Goal: Find specific page/section: Find specific page/section

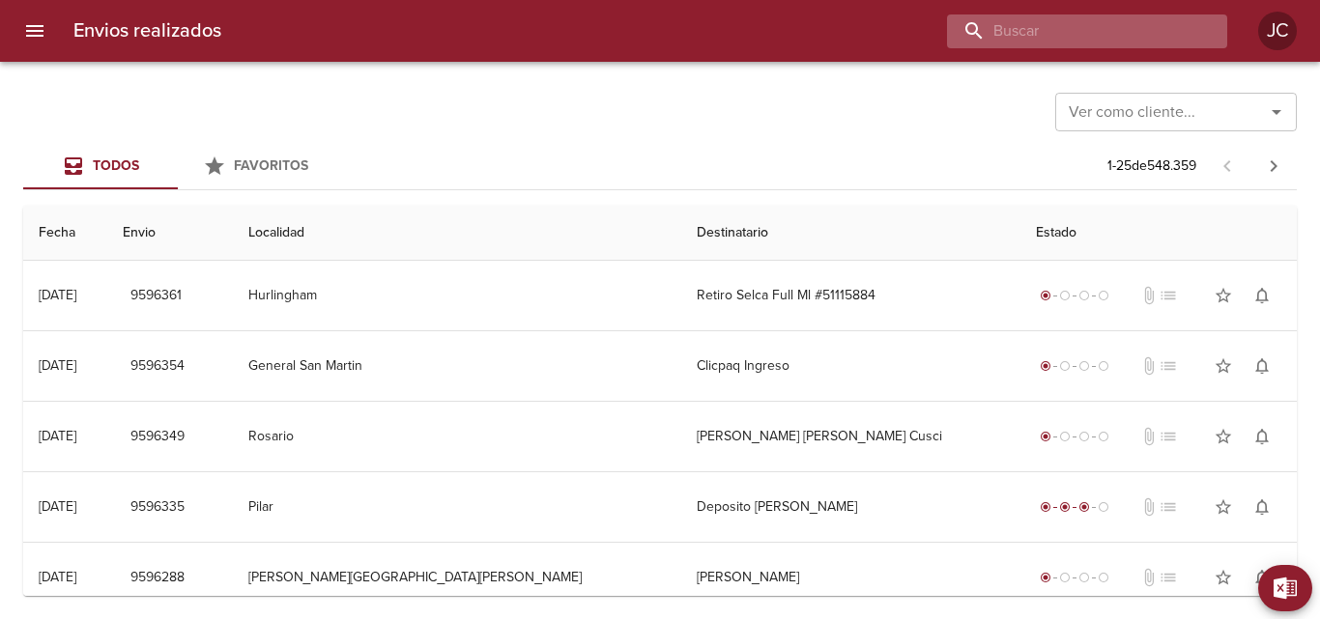
click at [1082, 30] on input "buscar" at bounding box center [1070, 31] width 247 height 34
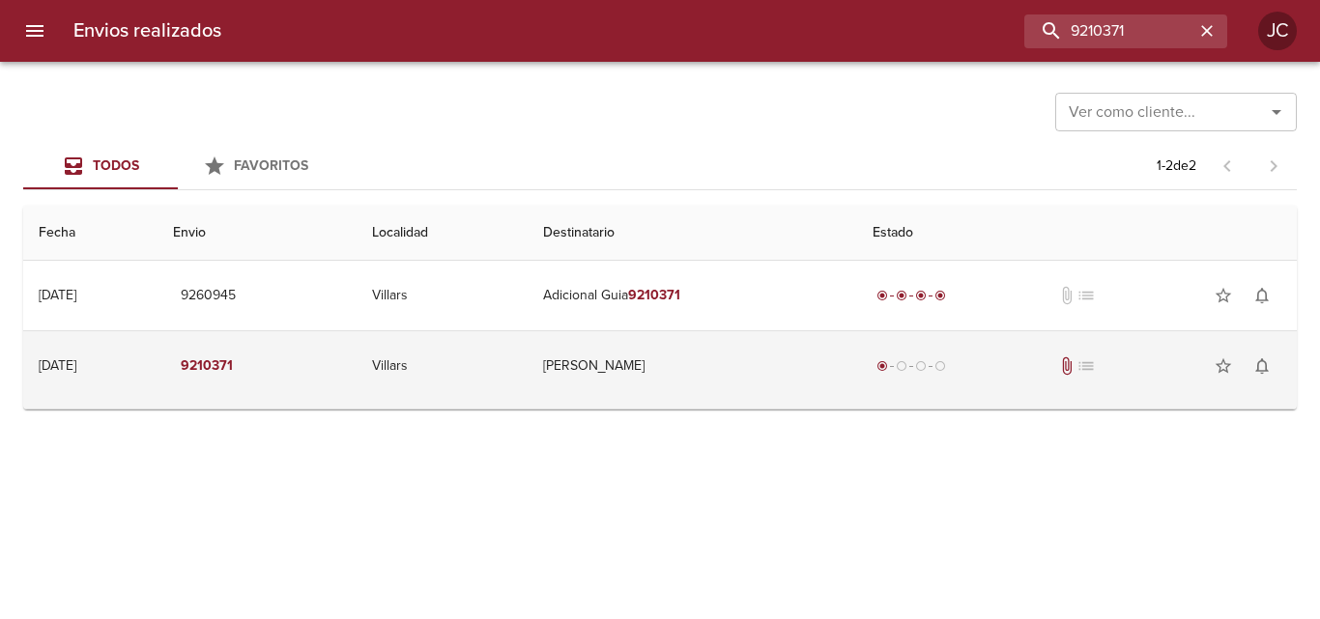
click at [820, 375] on td "[PERSON_NAME]" at bounding box center [692, 366] width 329 height 70
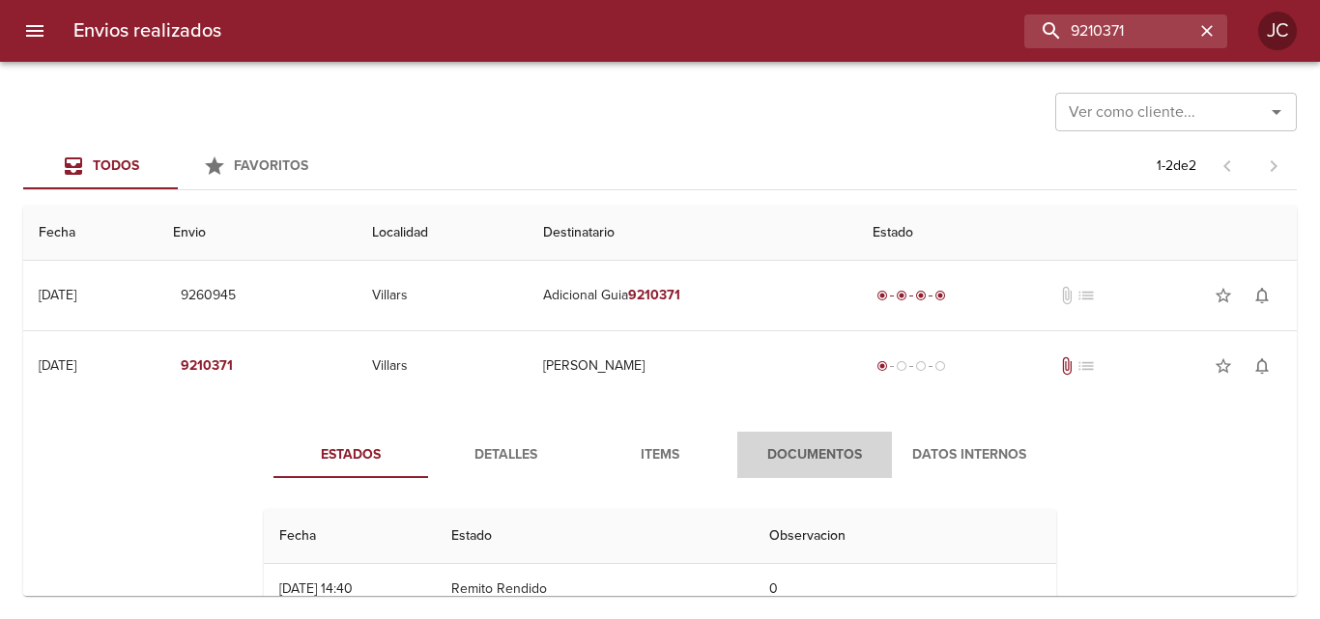
click at [827, 461] on span "Documentos" at bounding box center [814, 455] width 131 height 24
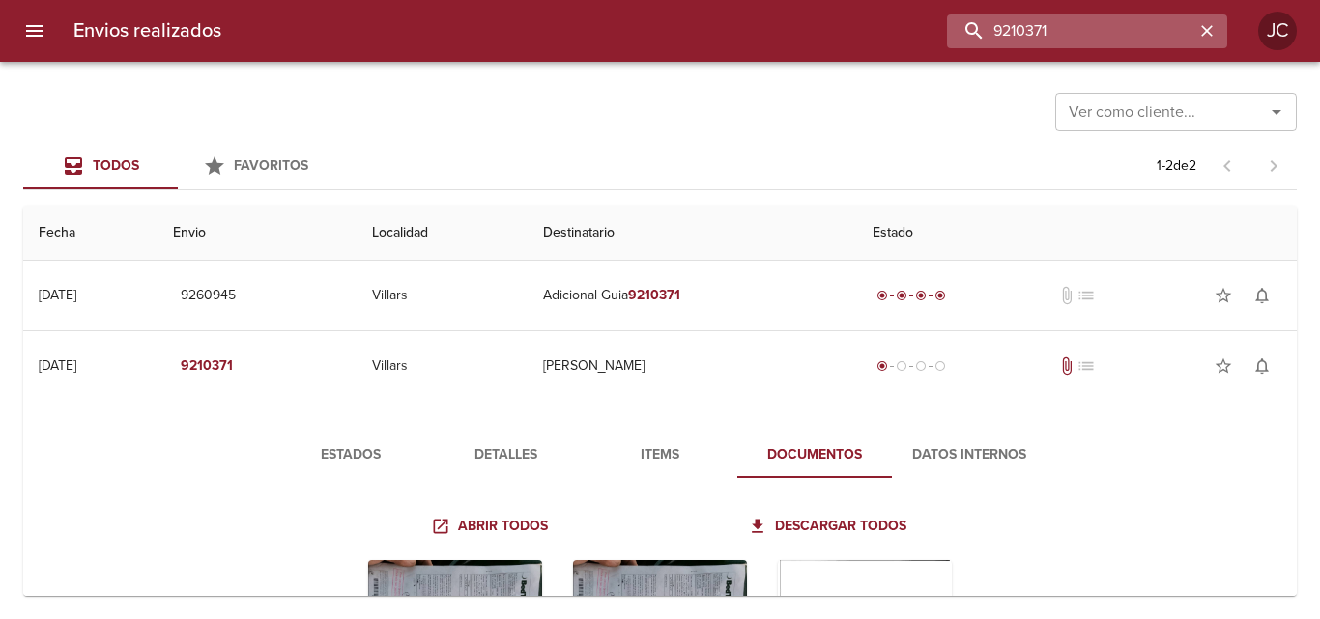
click at [1111, 34] on input "9210371" at bounding box center [1070, 31] width 247 height 34
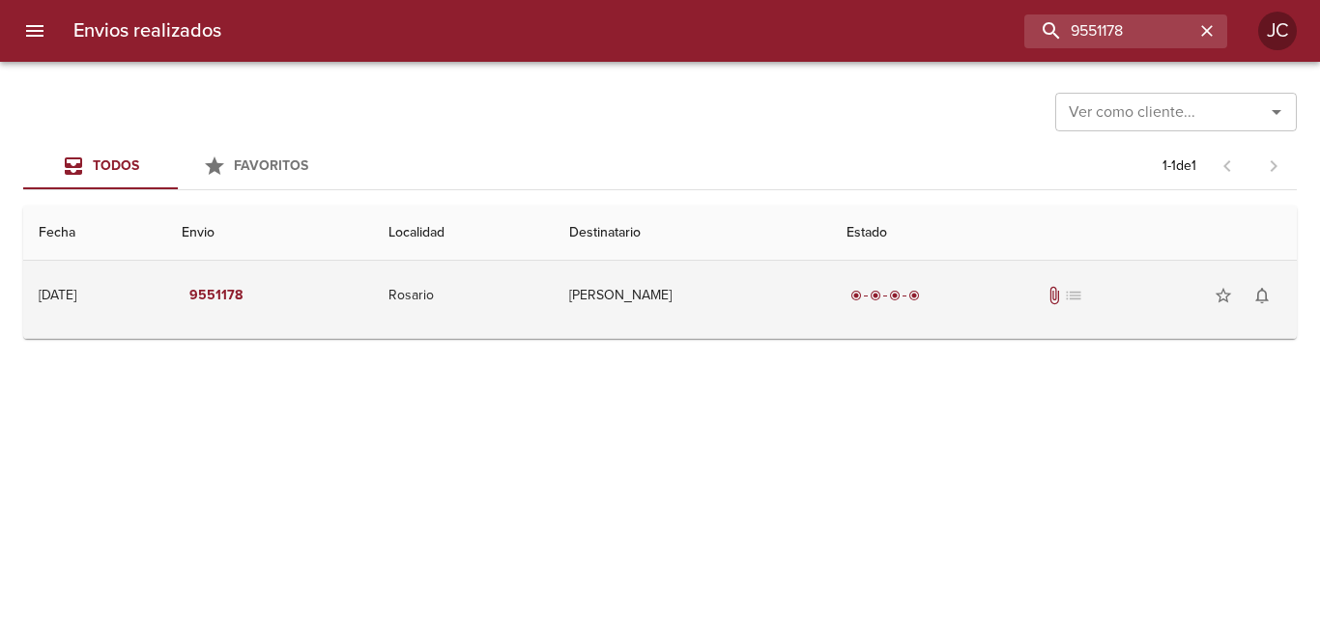
click at [840, 285] on td "radio_button_checked radio_button_checked radio_button_checked radio_button_che…" at bounding box center [1064, 296] width 466 height 70
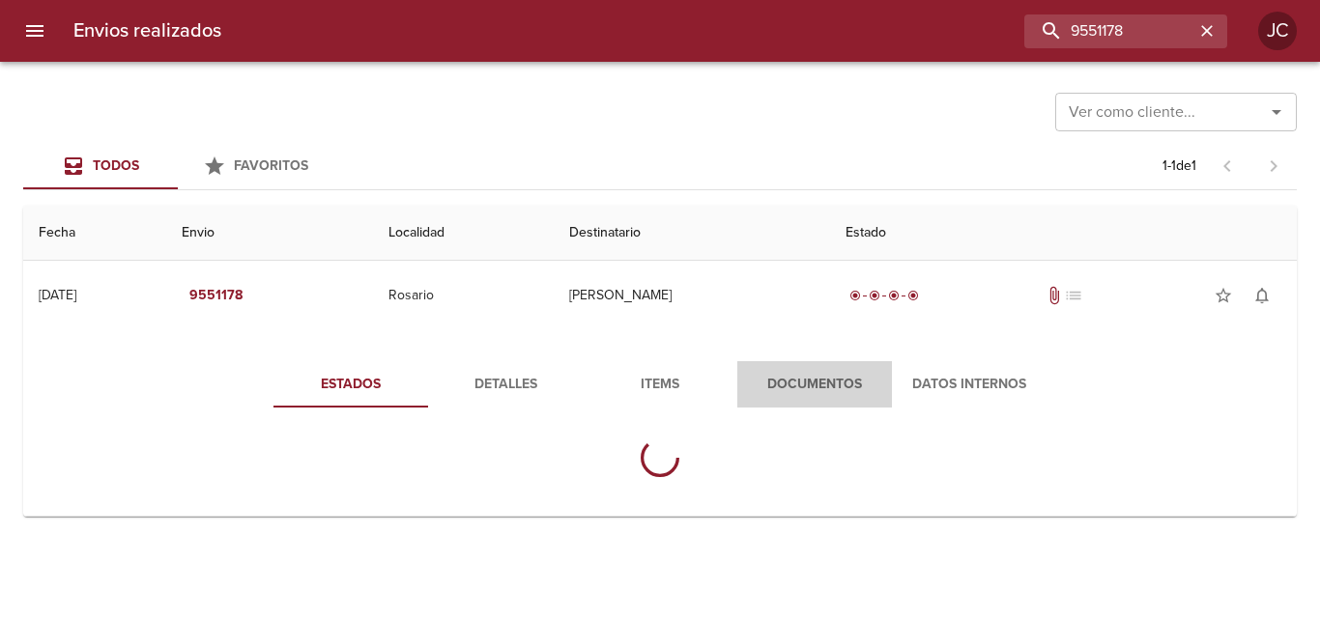
click at [778, 381] on span "Documentos" at bounding box center [814, 385] width 131 height 24
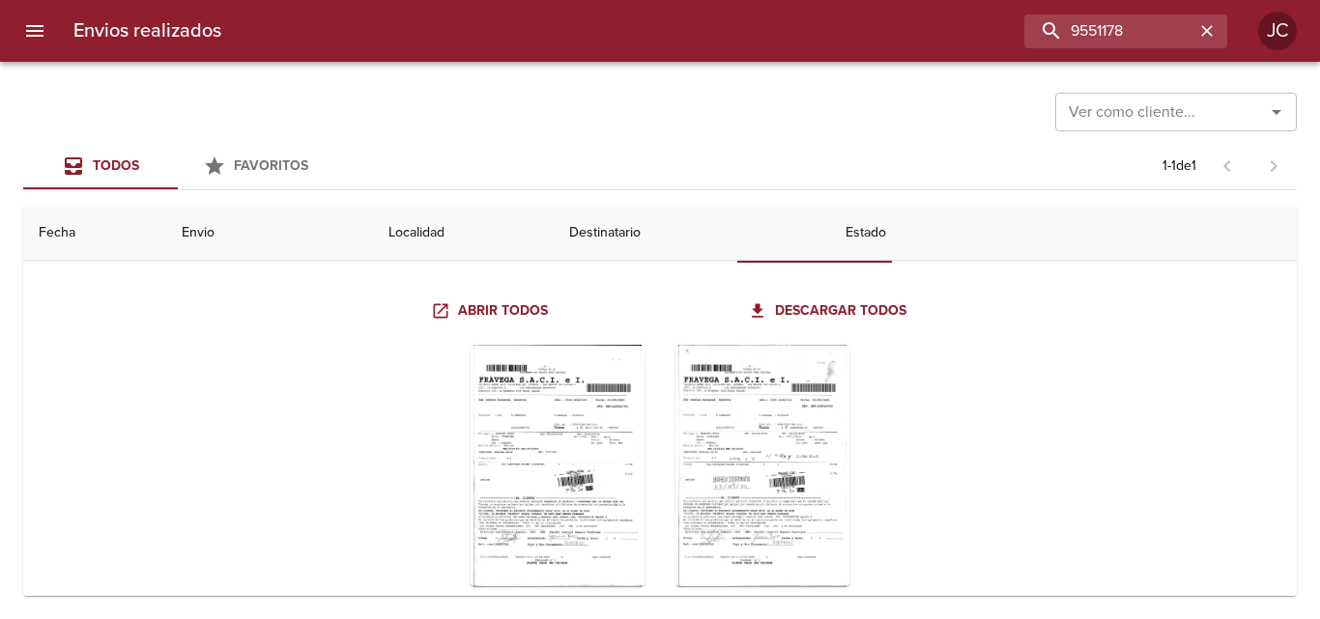
scroll to position [190, 0]
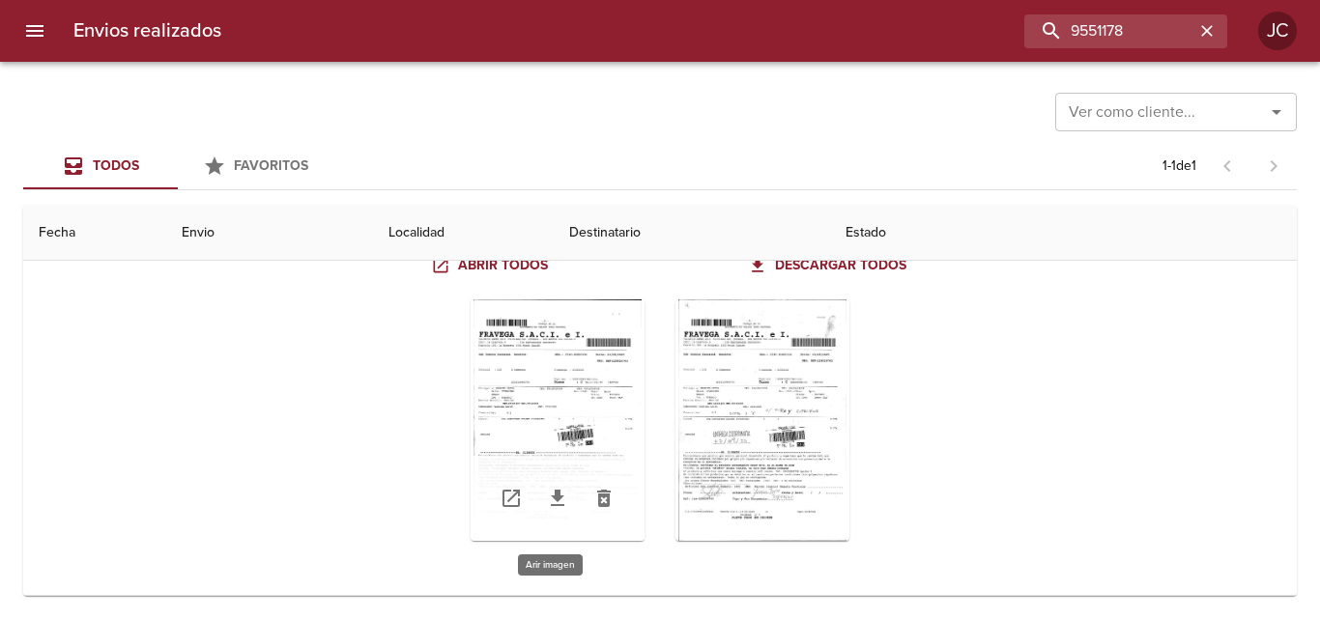
click at [609, 375] on div "Tabla de envíos del cliente" at bounding box center [558, 421] width 174 height 242
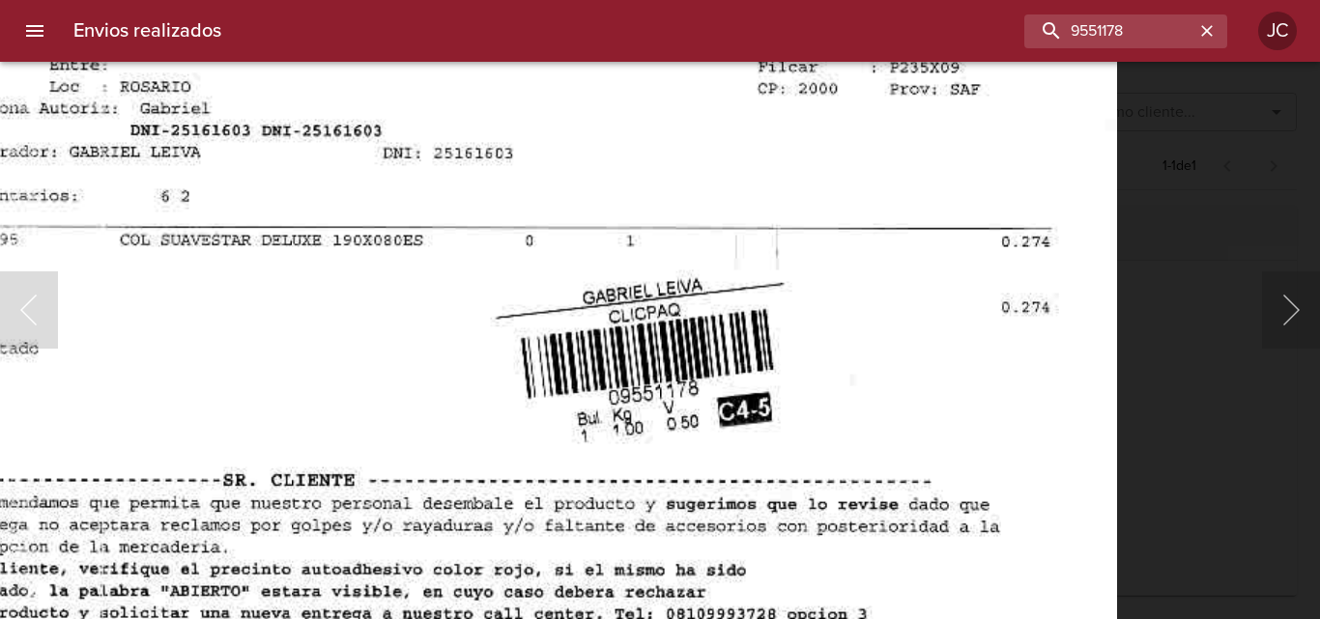
click at [574, 280] on img "Lightbox" at bounding box center [519, 248] width 1194 height 1720
click at [1125, 37] on input "9551178" at bounding box center [1070, 31] width 247 height 34
paste input "128021243"
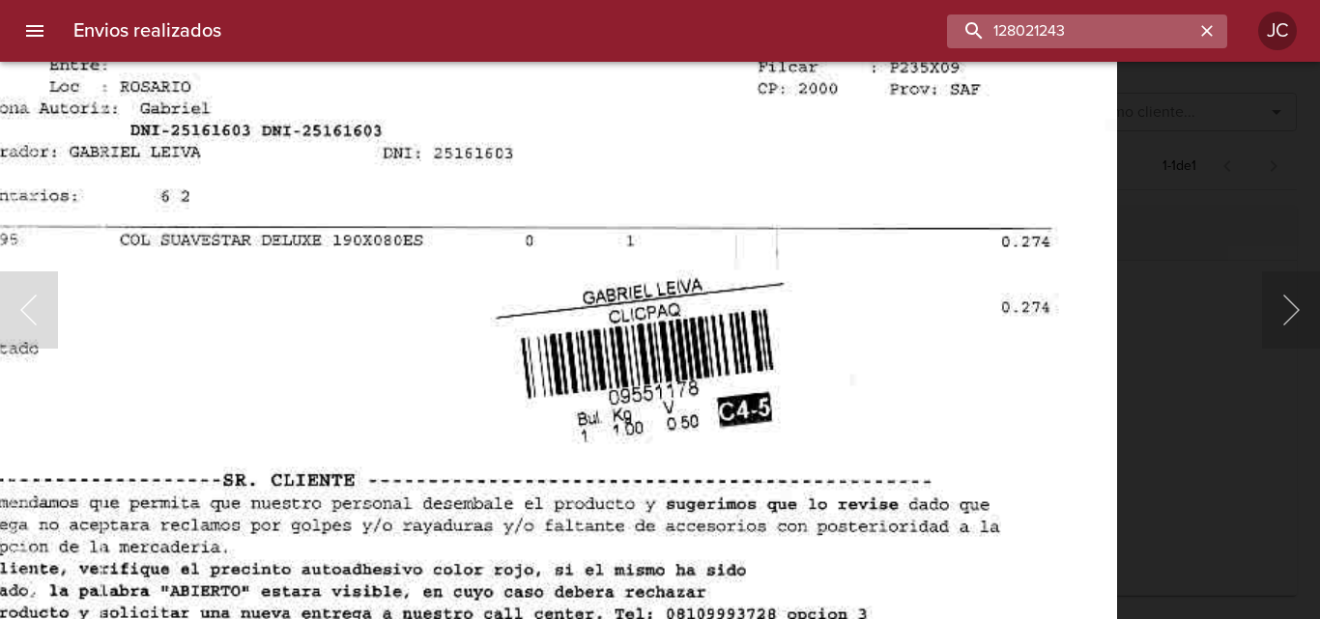
type input "128021243"
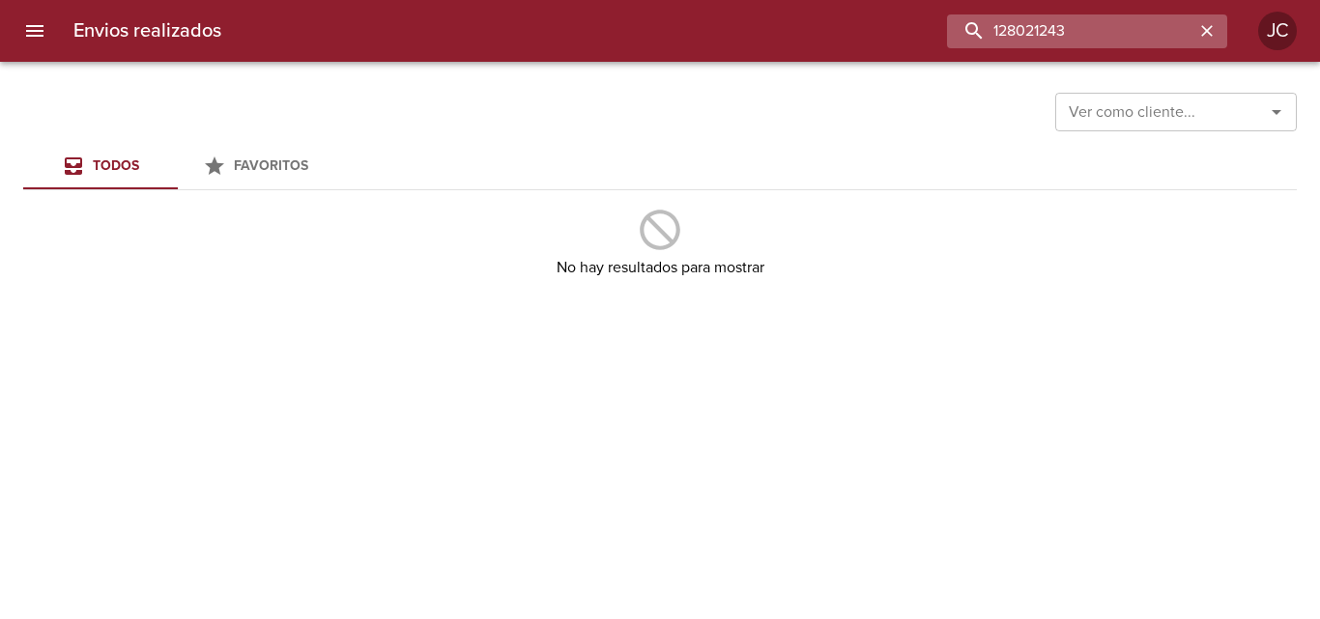
click at [1125, 37] on input "128021243" at bounding box center [1070, 31] width 247 height 34
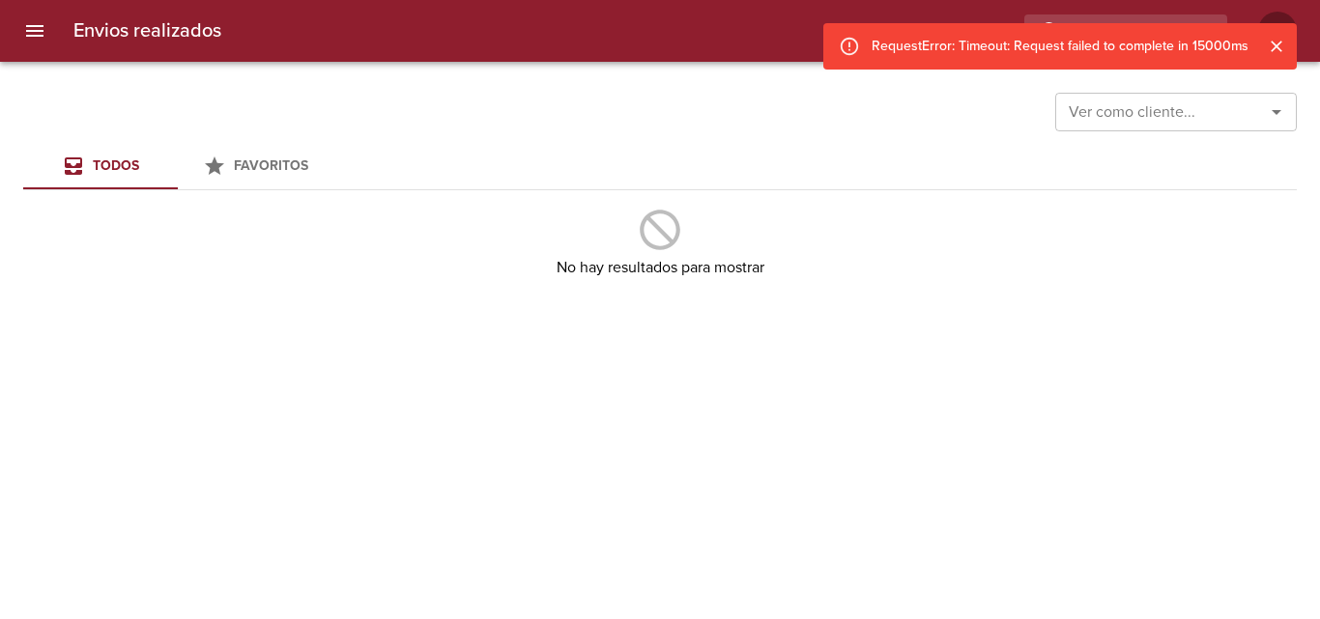
click at [1054, 27] on div "RequestError: Timeout: Request failed to complete in 15000ms" at bounding box center [1059, 46] width 473 height 46
click at [1290, 44] on div "RequestError: Timeout: Request failed to complete in 15000ms" at bounding box center [1059, 46] width 473 height 46
click at [1284, 43] on icon "Cerrar" at bounding box center [1276, 46] width 19 height 19
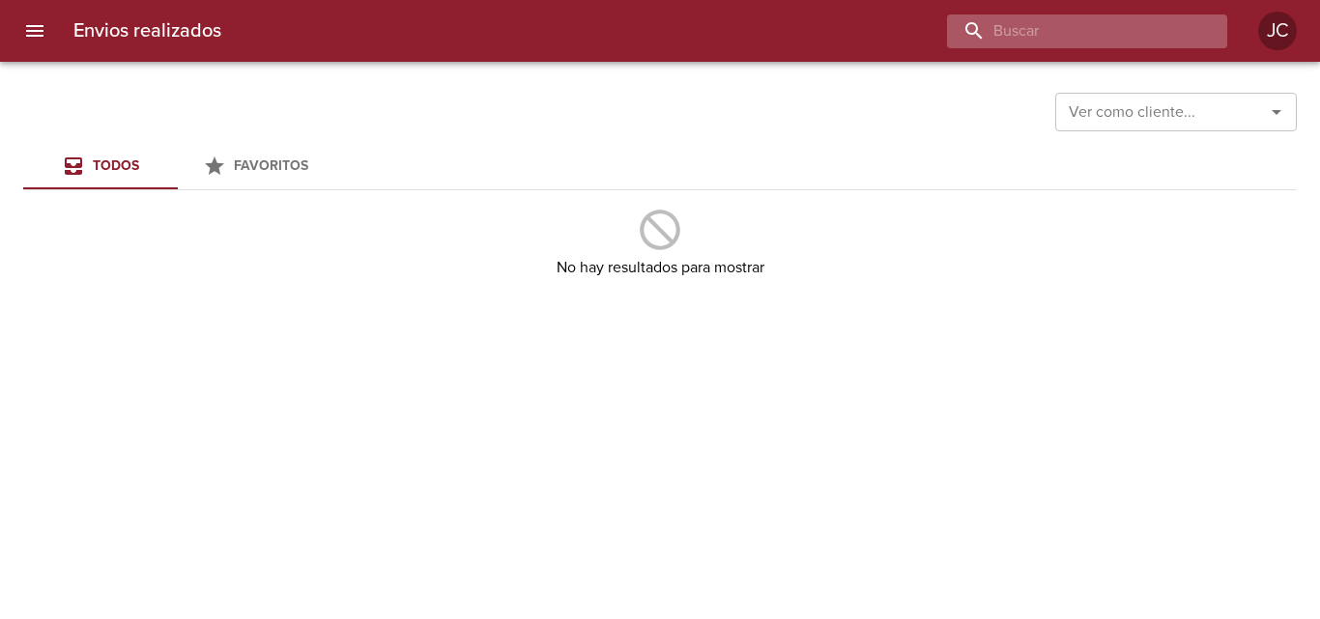
click at [1120, 37] on input "buscar" at bounding box center [1070, 31] width 247 height 34
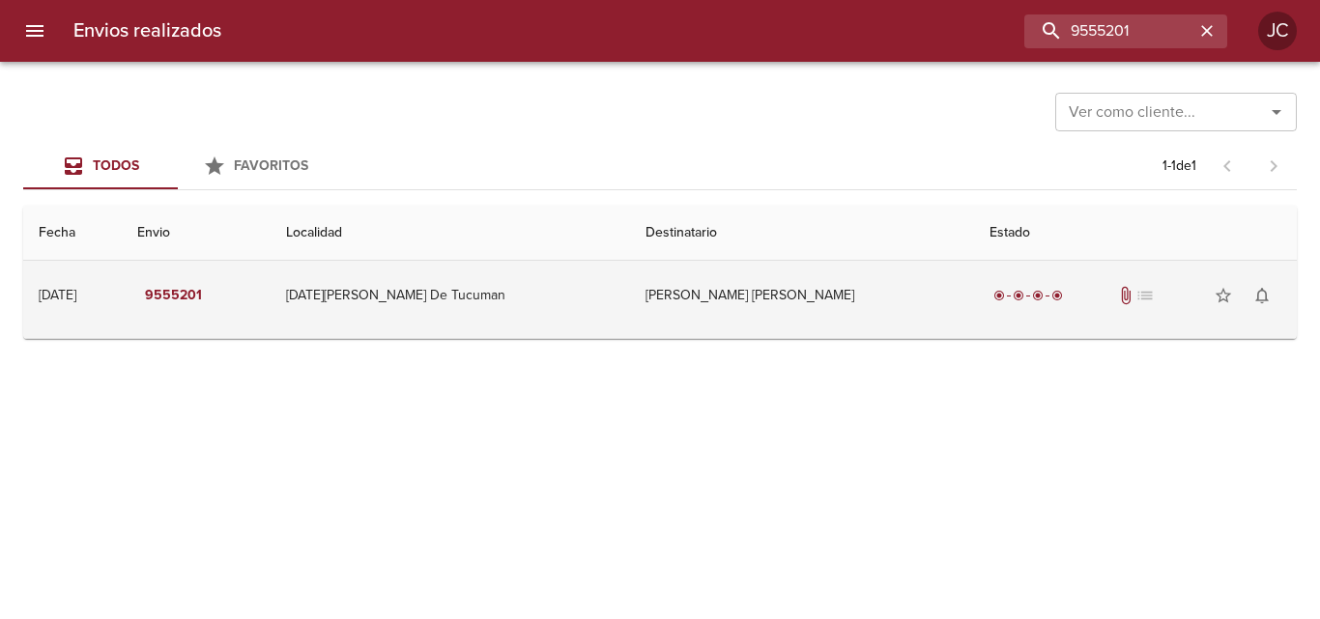
click at [697, 301] on td "[PERSON_NAME] [PERSON_NAME]" at bounding box center [802, 296] width 344 height 70
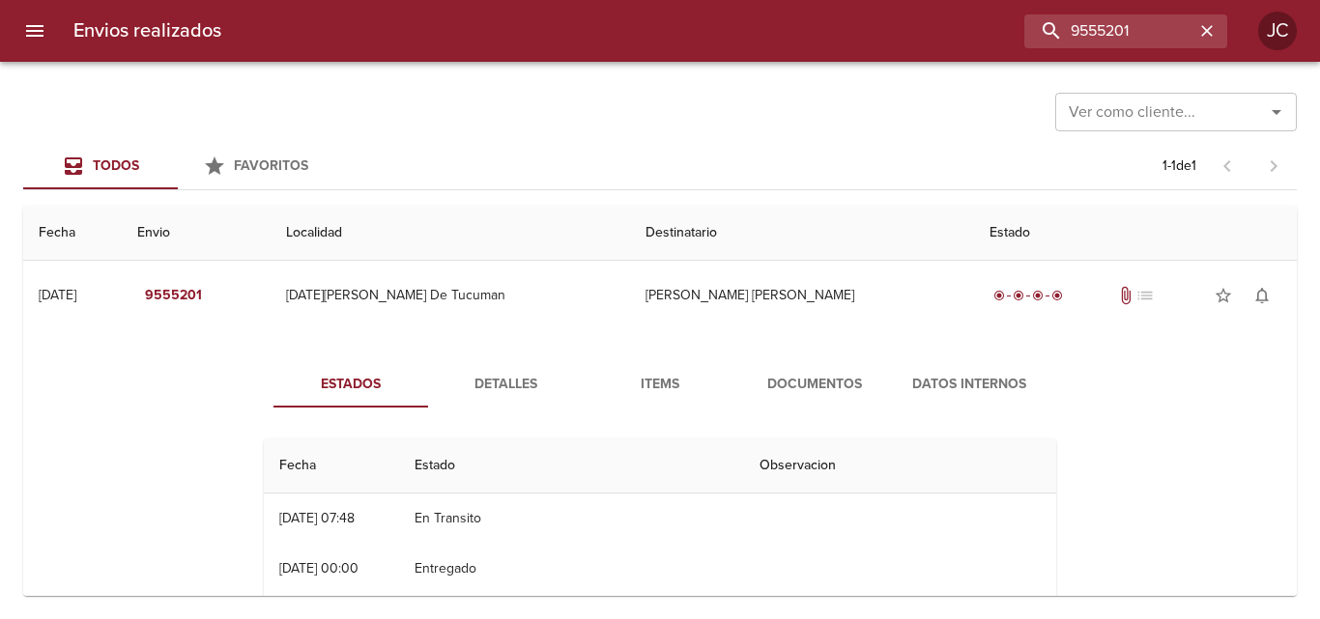
click at [770, 367] on button "Documentos" at bounding box center [814, 384] width 155 height 46
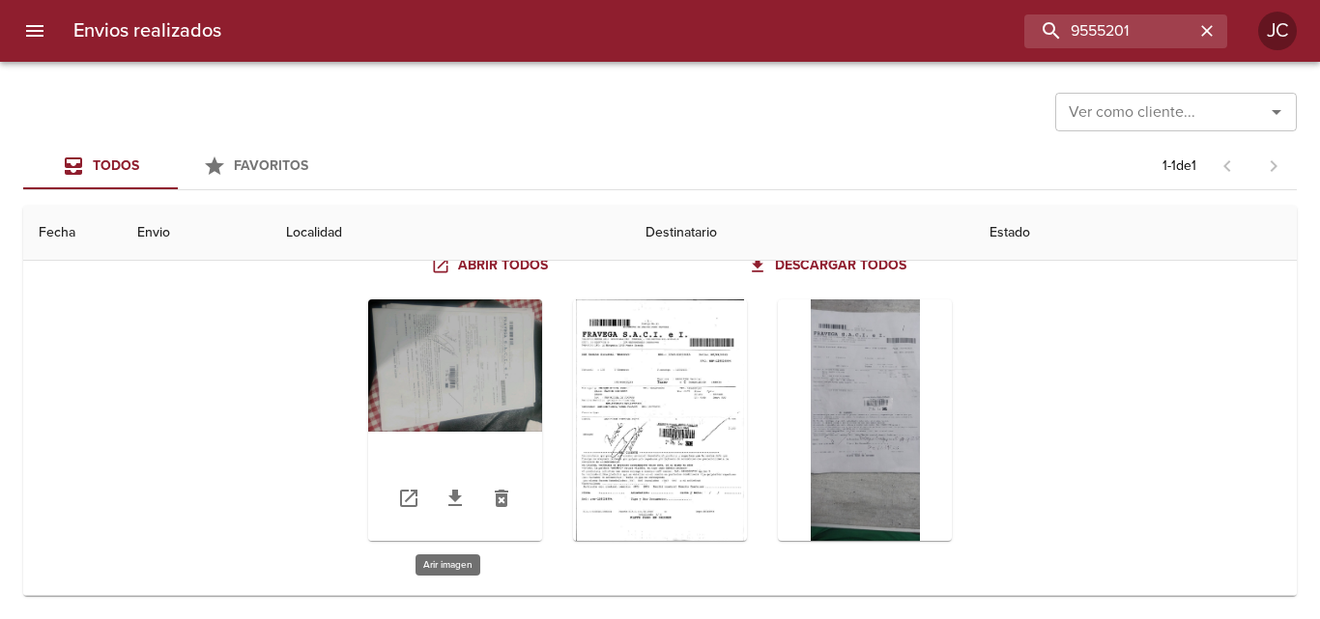
click at [368, 308] on div "Tabla de envíos del cliente" at bounding box center [455, 421] width 174 height 242
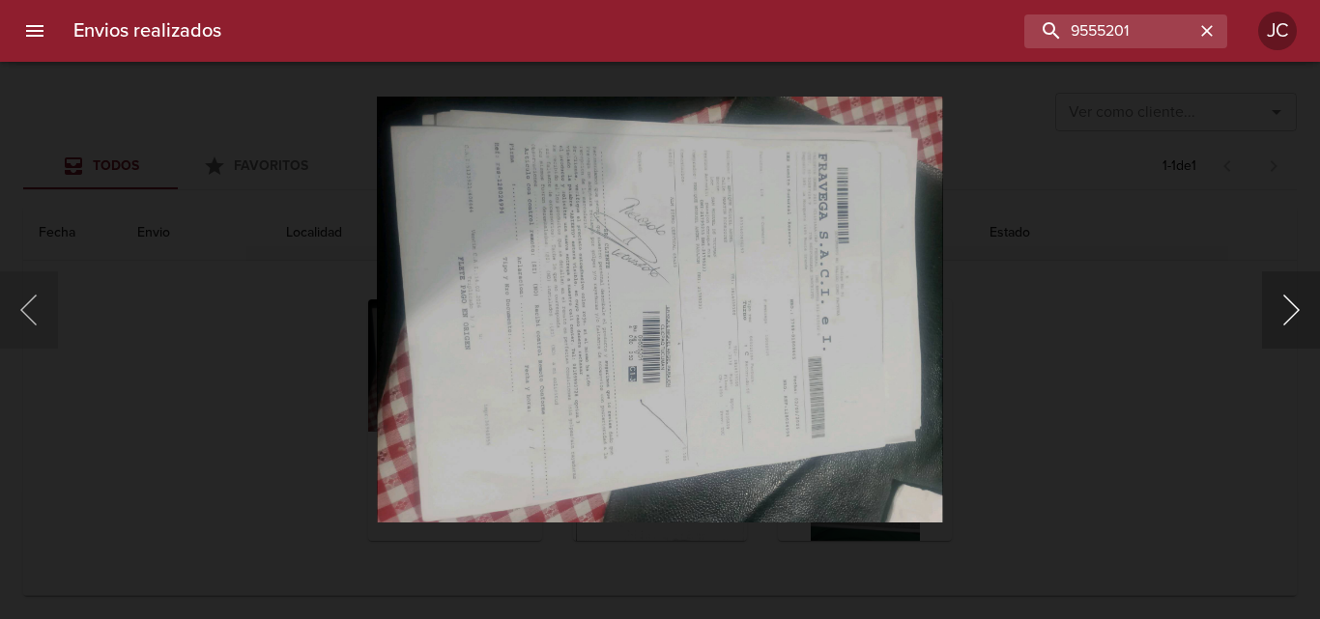
click at [1273, 315] on button "Siguiente" at bounding box center [1291, 309] width 58 height 77
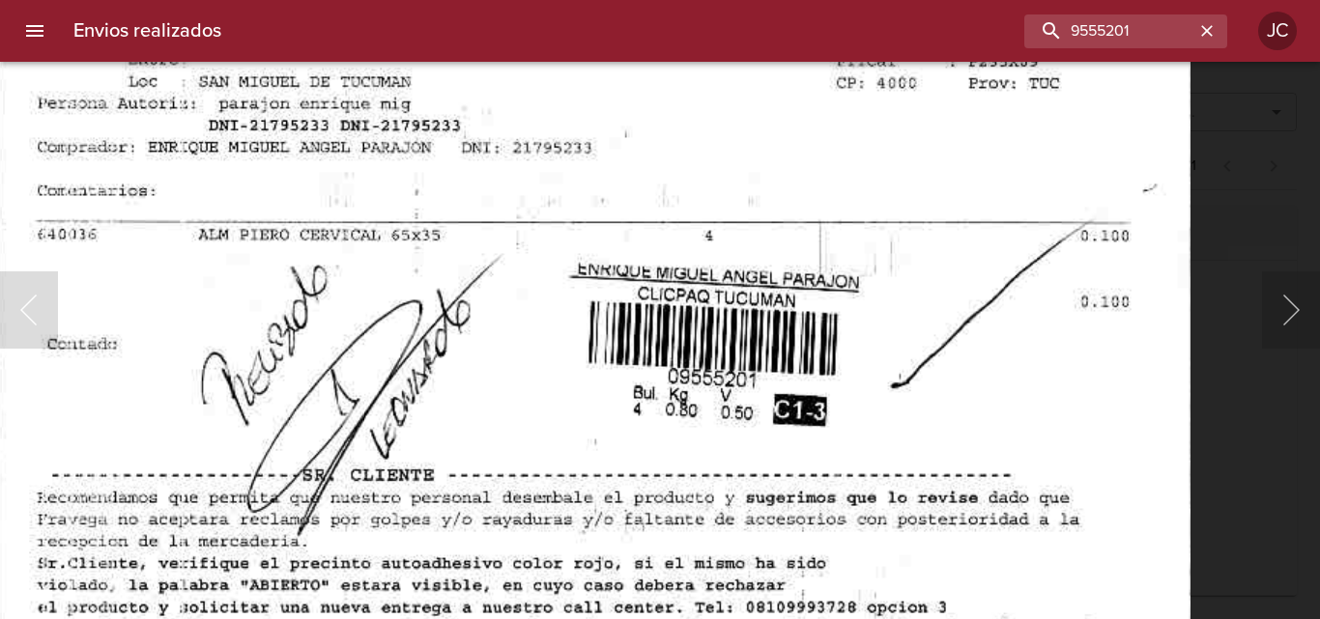
click at [413, 362] on img "Lightbox" at bounding box center [592, 244] width 1196 height 1720
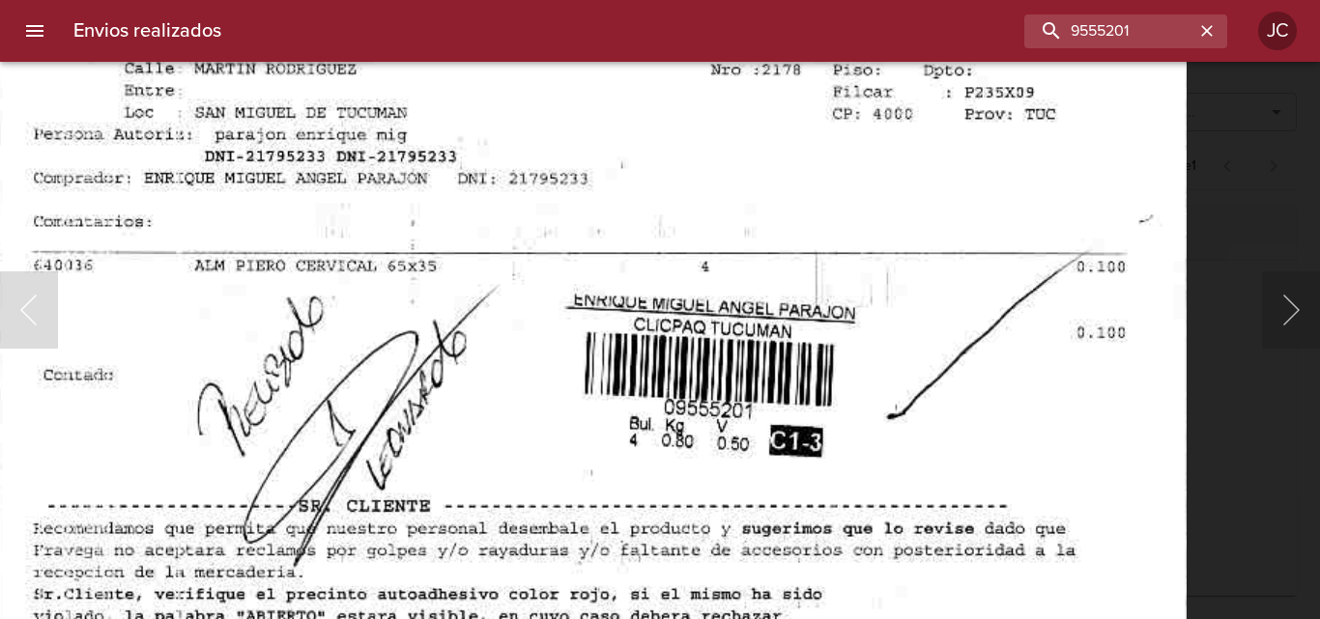
click at [471, 320] on img "Lightbox" at bounding box center [588, 274] width 1196 height 1720
click at [1199, 194] on div "Lightbox" at bounding box center [660, 309] width 1320 height 619
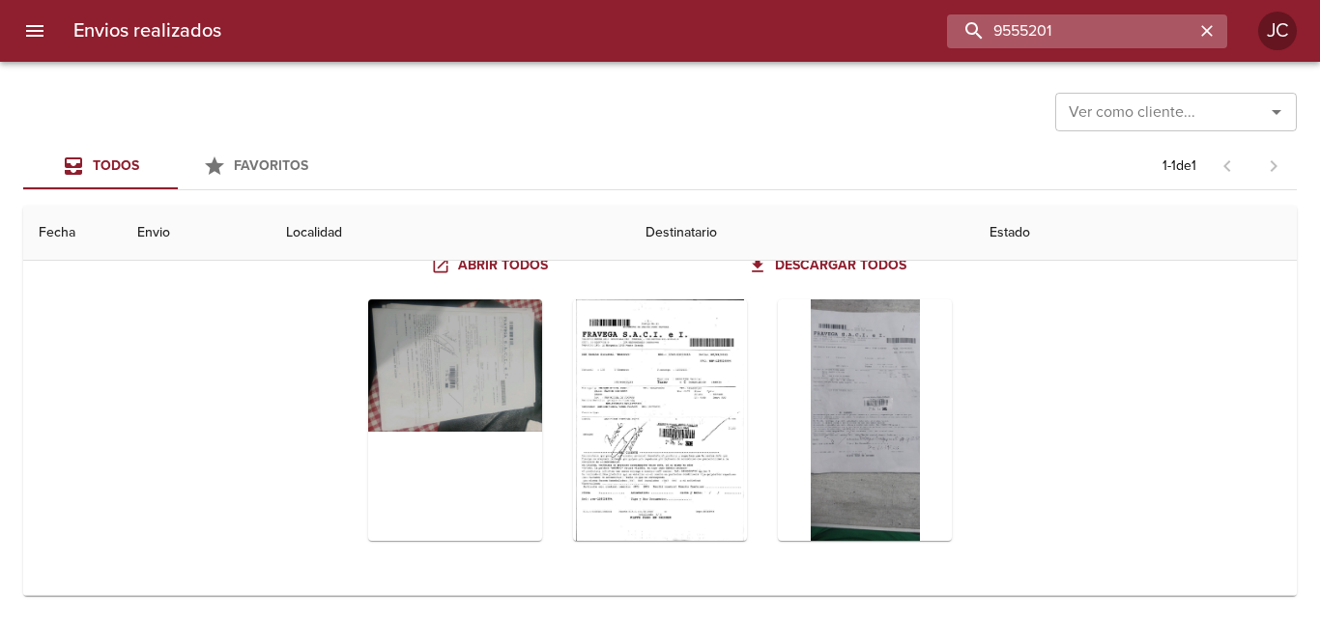
click at [1115, 32] on input "9555201" at bounding box center [1070, 31] width 247 height 34
click at [1114, 32] on input "9555201" at bounding box center [1070, 31] width 247 height 34
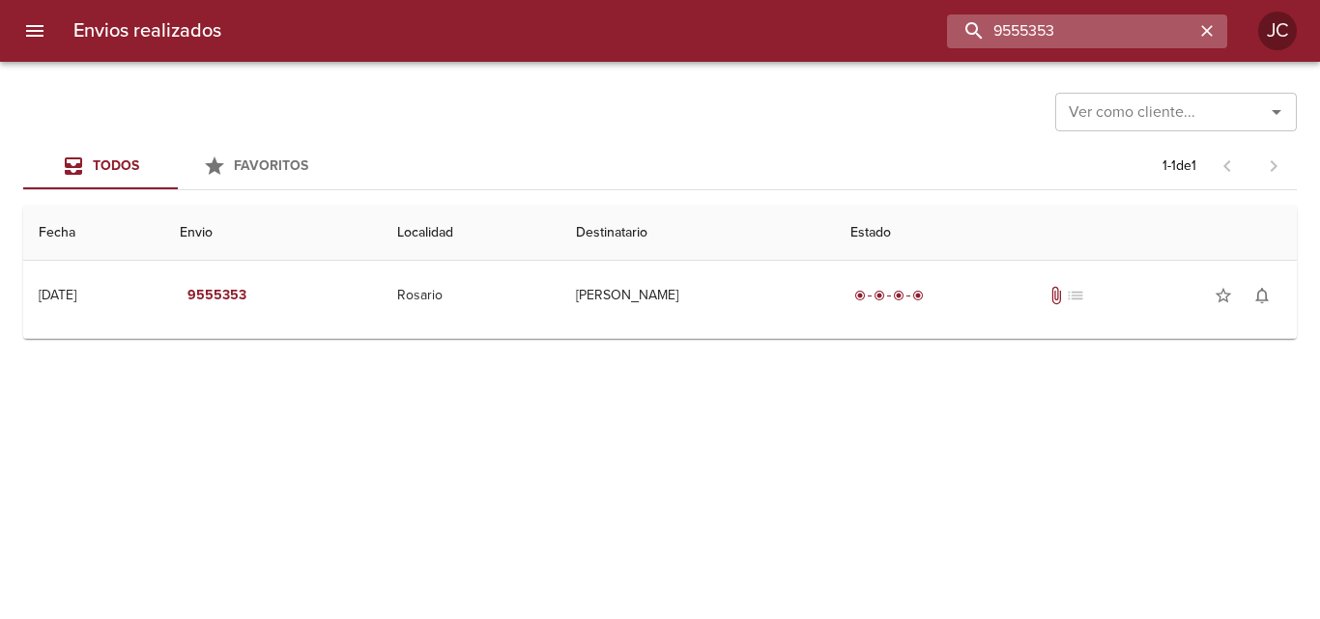
scroll to position [0, 0]
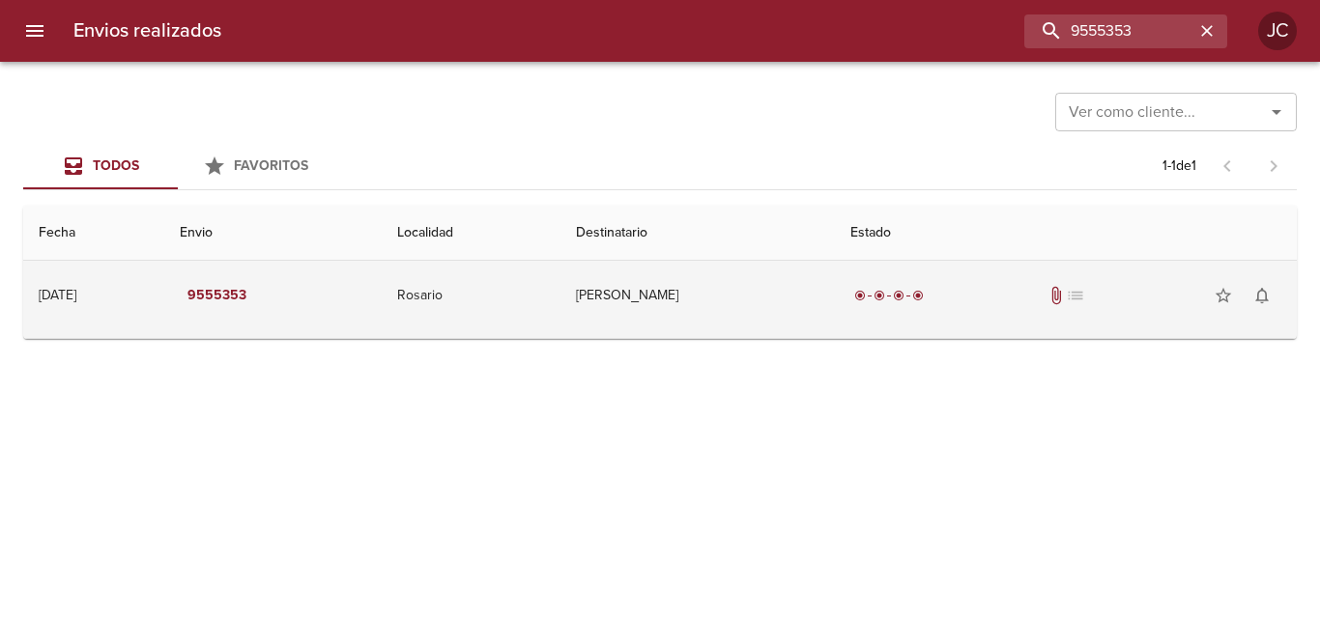
click at [896, 289] on div "radio_button_checked radio_button_checked radio_button_checked radio_button_che…" at bounding box center [888, 295] width 77 height 19
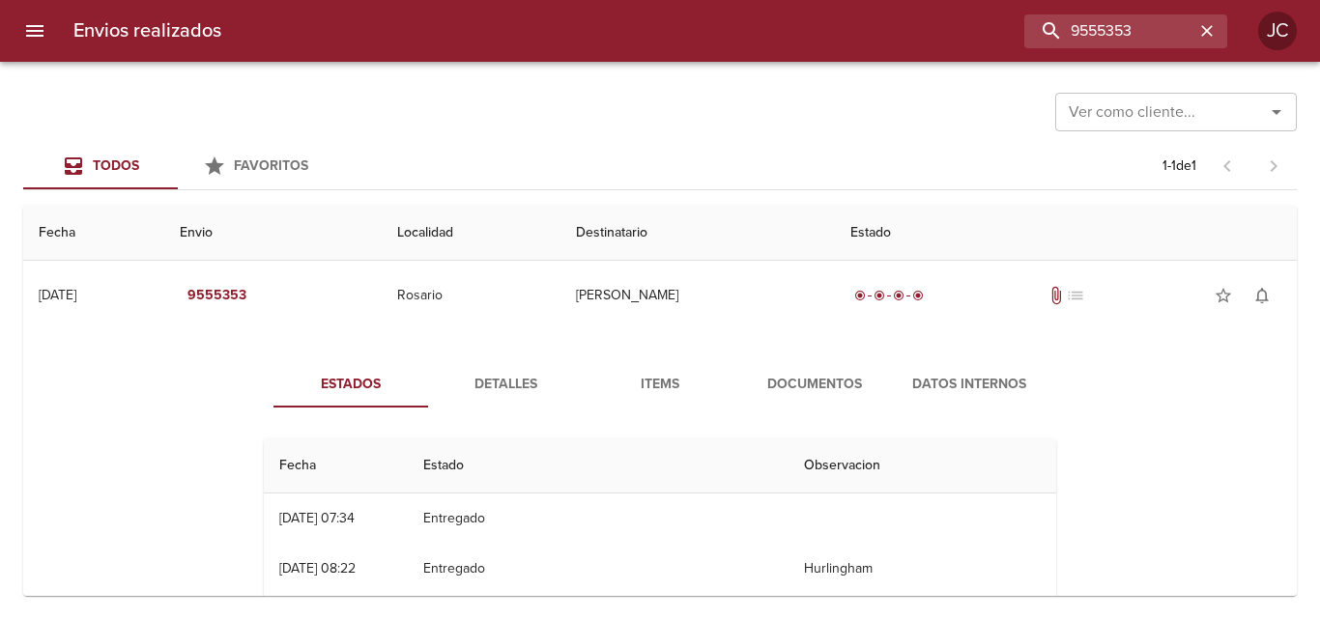
click at [804, 389] on span "Documentos" at bounding box center [814, 385] width 131 height 24
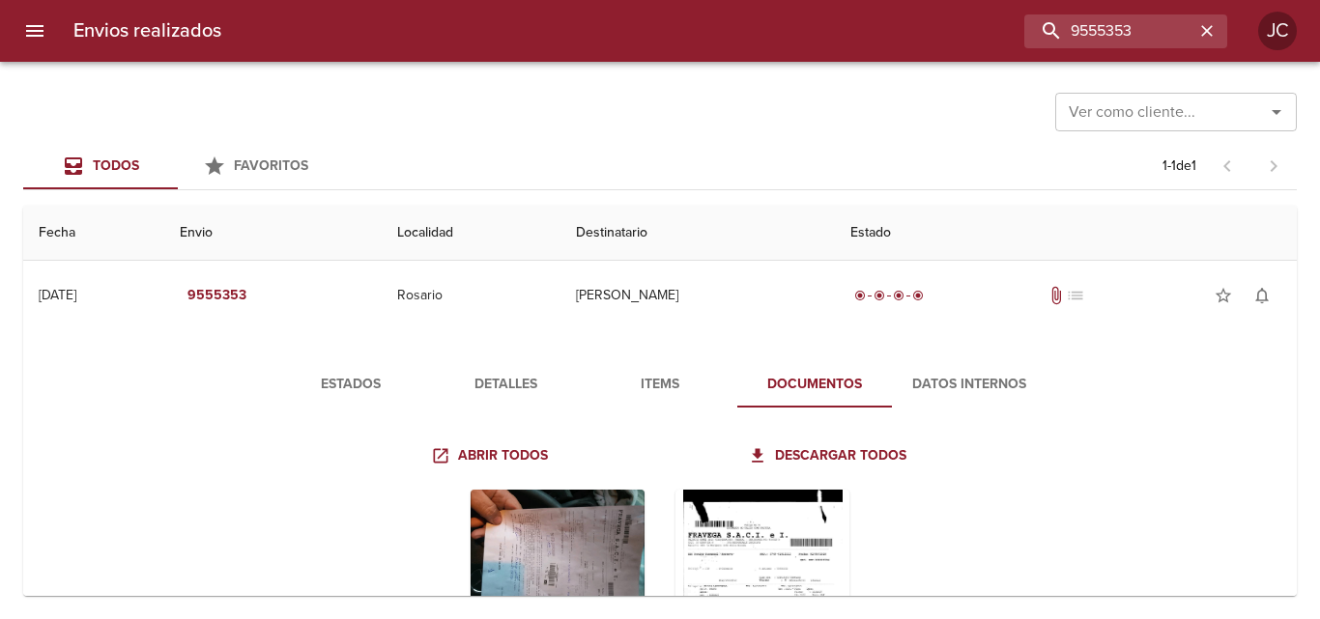
scroll to position [190, 0]
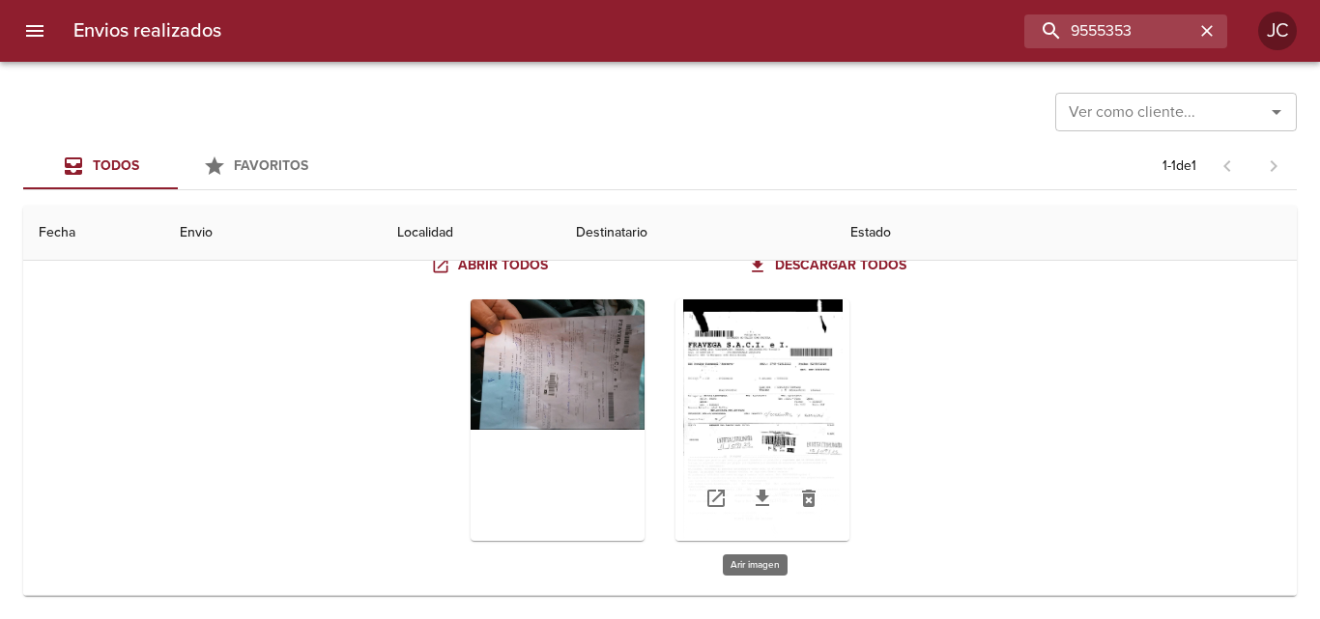
click at [806, 399] on div "Tabla de envíos del cliente" at bounding box center [762, 421] width 174 height 242
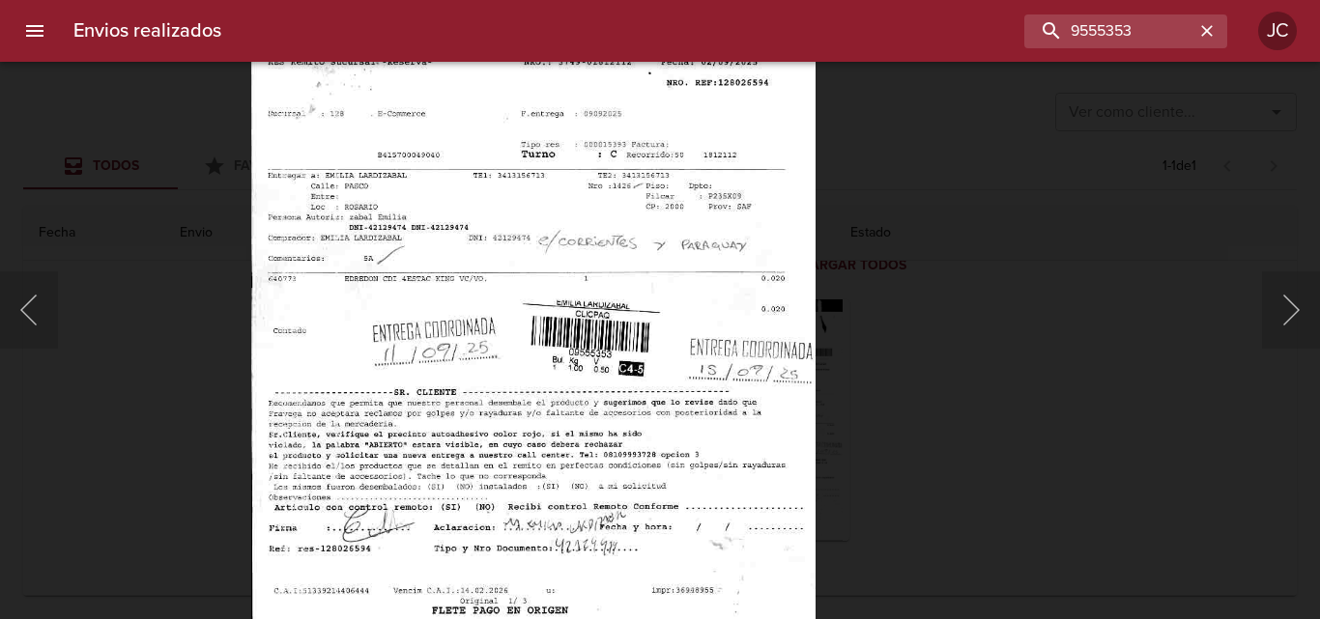
drag, startPoint x: 900, startPoint y: 306, endPoint x: 711, endPoint y: 499, distance: 269.9
click at [900, 304] on div "Lightbox" at bounding box center [660, 309] width 1320 height 619
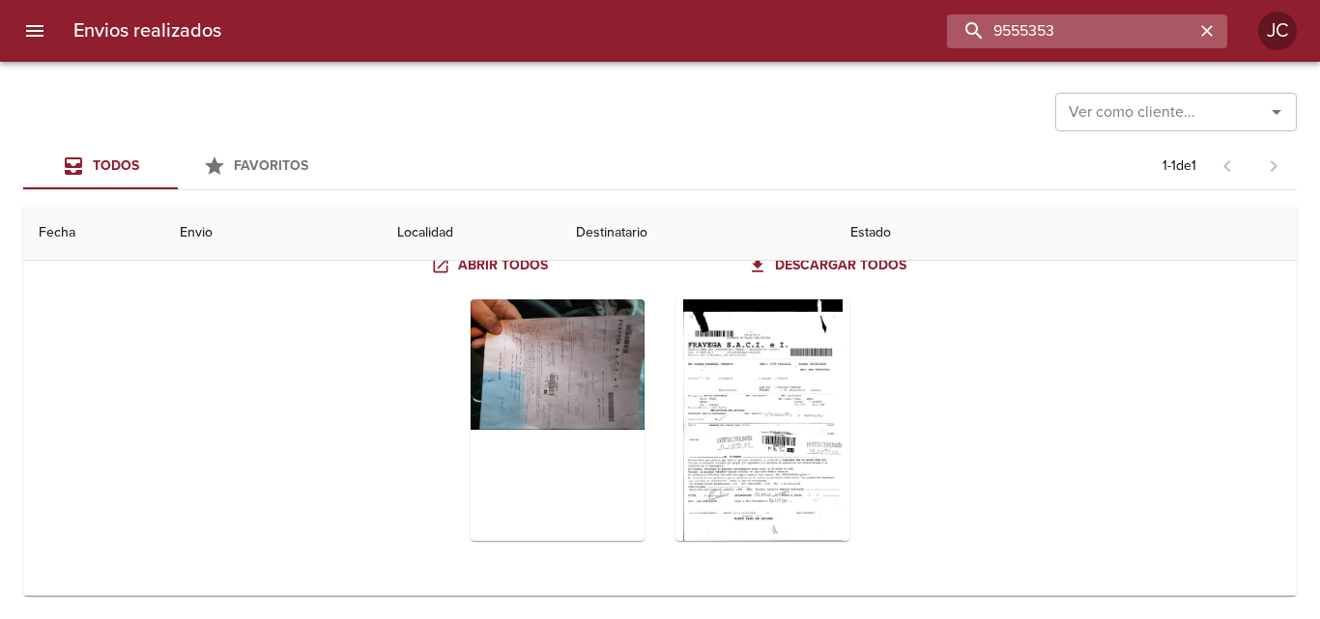
click at [1132, 19] on input "9555353" at bounding box center [1070, 31] width 247 height 34
type input "9569715"
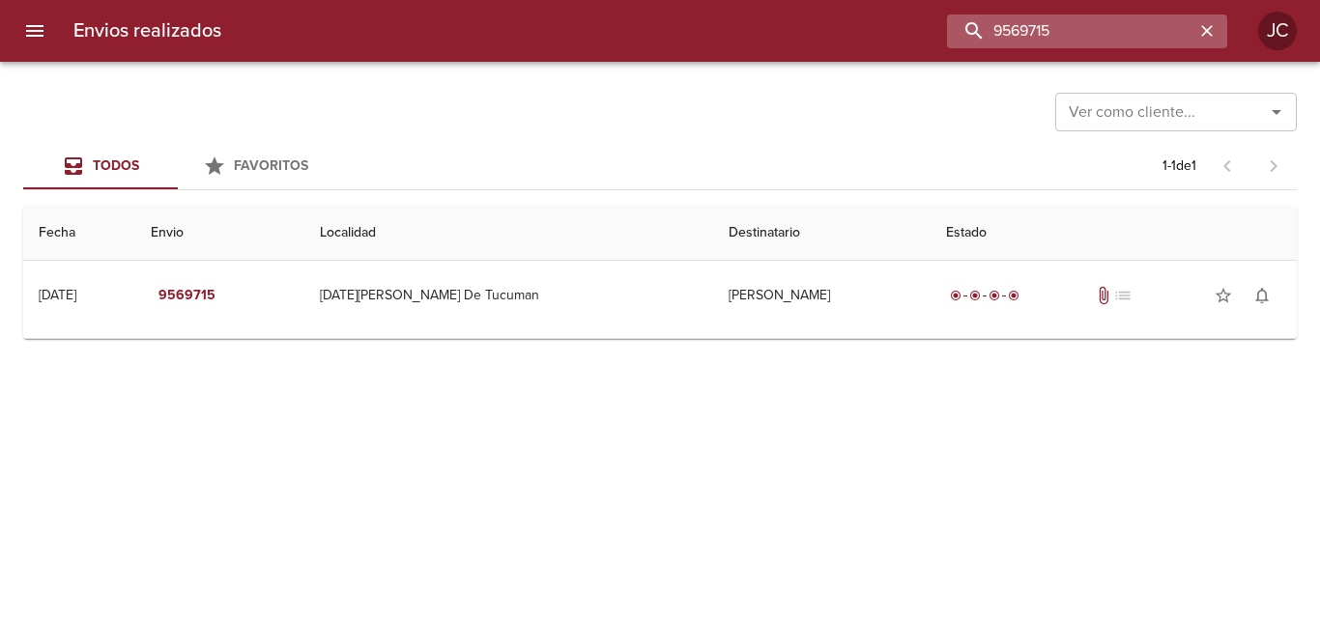
scroll to position [0, 0]
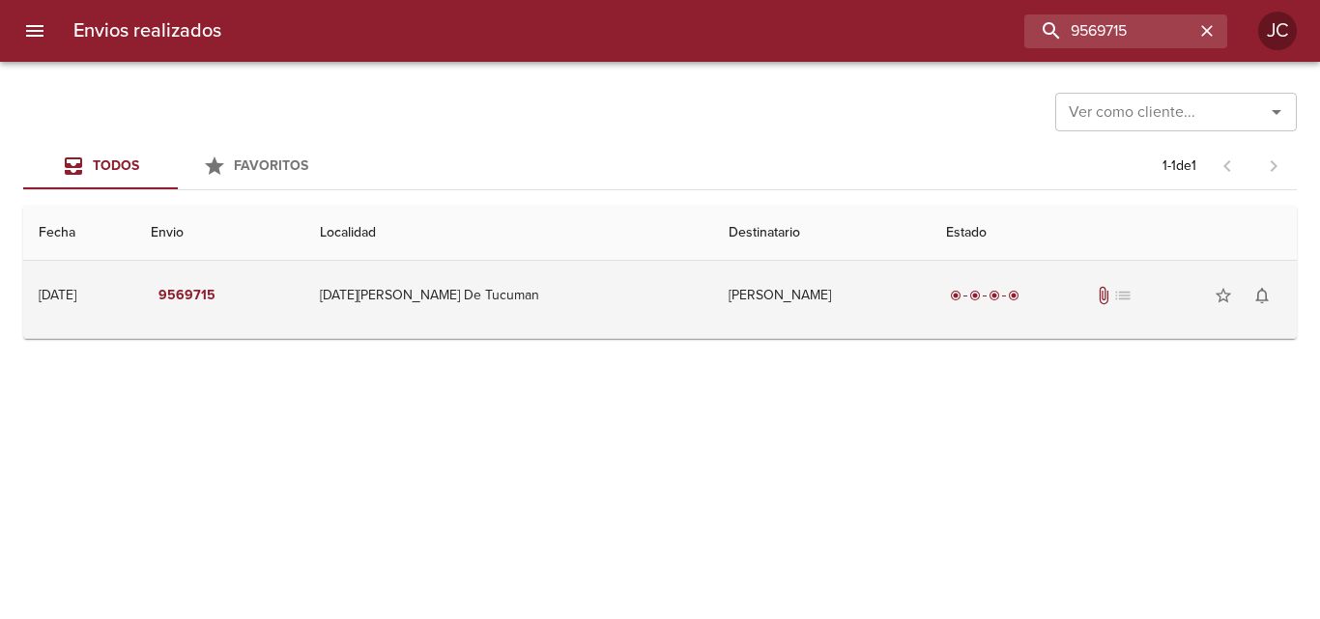
drag, startPoint x: 843, startPoint y: 365, endPoint x: 836, endPoint y: 329, distance: 37.3
click at [840, 354] on div "Ver como cliente... Ver como cliente... Todos Favoritos 1 - 1 de 1 Fecha Envio …" at bounding box center [660, 340] width 1320 height 557
click at [836, 329] on td "[PERSON_NAME]" at bounding box center [821, 296] width 217 height 70
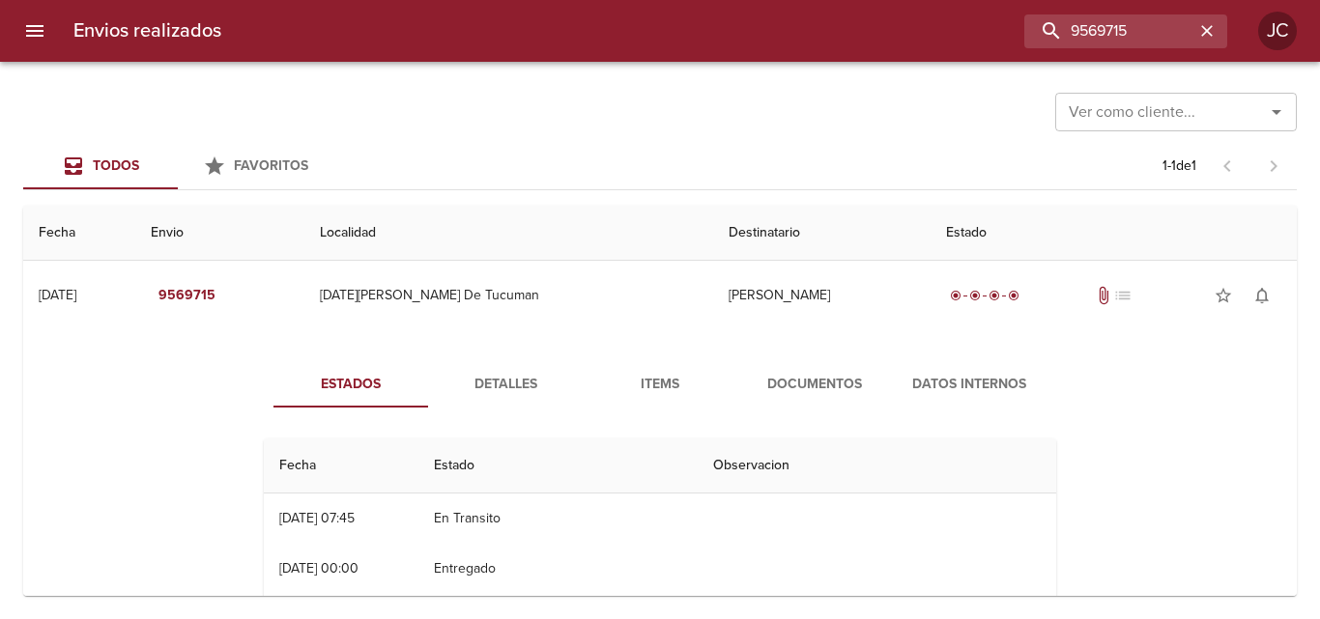
click at [811, 399] on button "Documentos" at bounding box center [814, 384] width 155 height 46
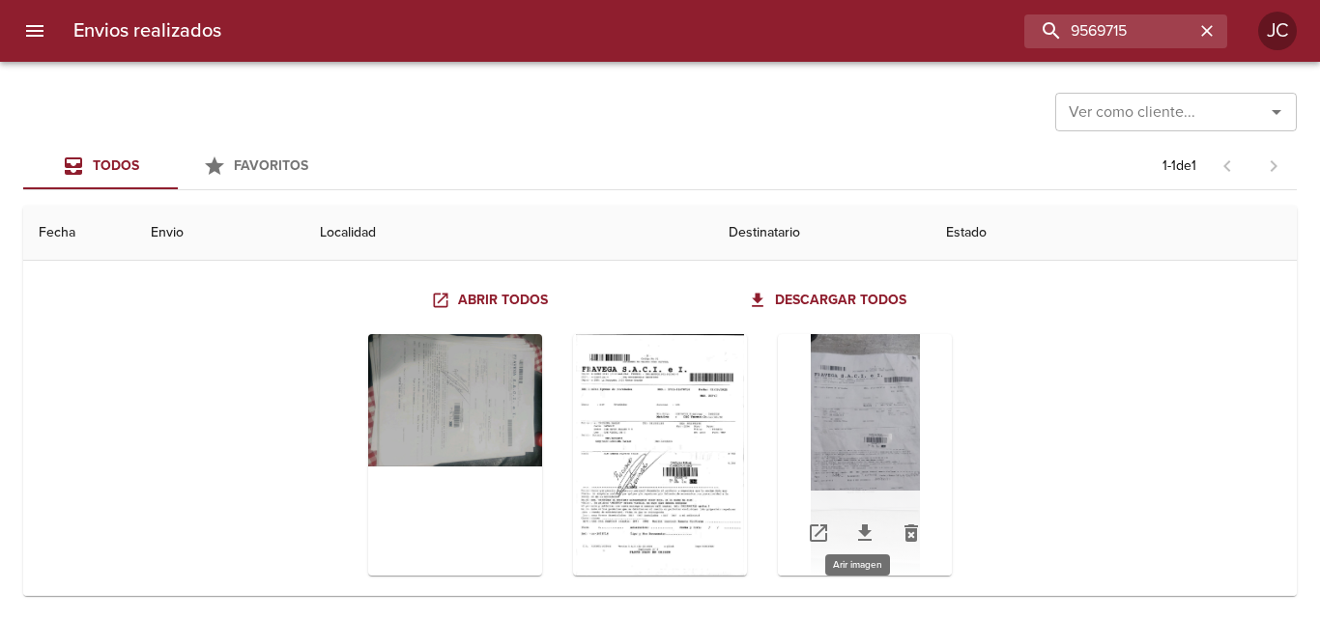
scroll to position [190, 0]
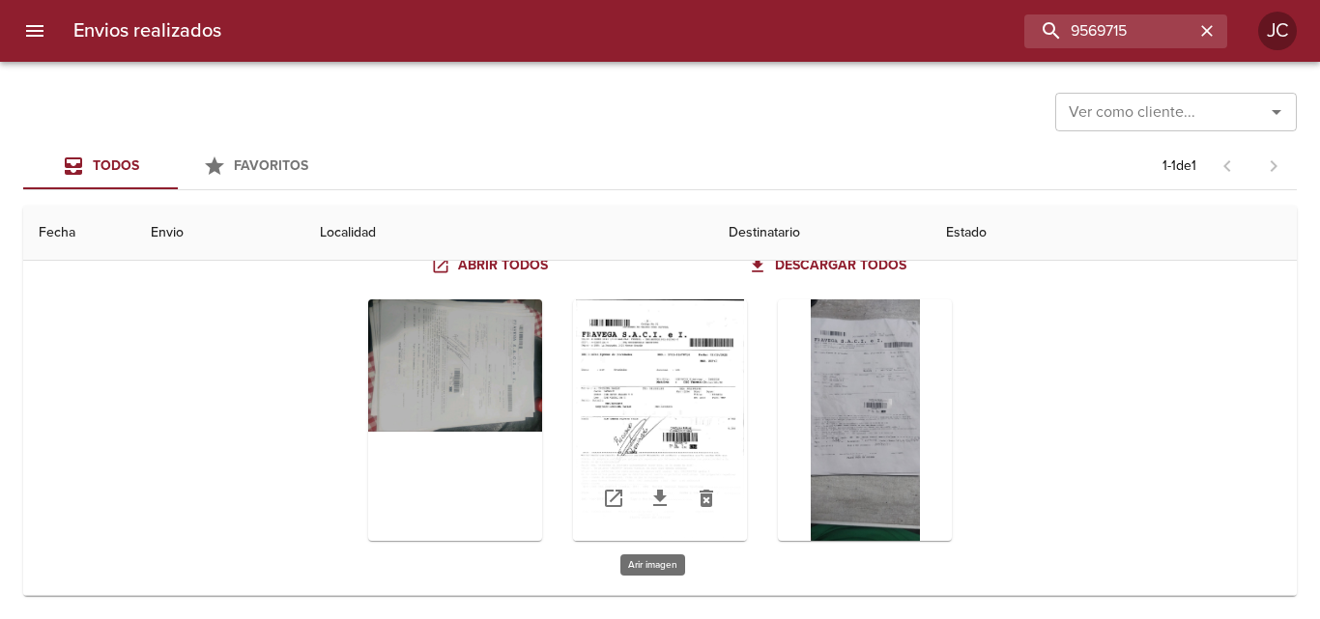
click at [724, 413] on div "Tabla de envíos del cliente" at bounding box center [660, 421] width 174 height 242
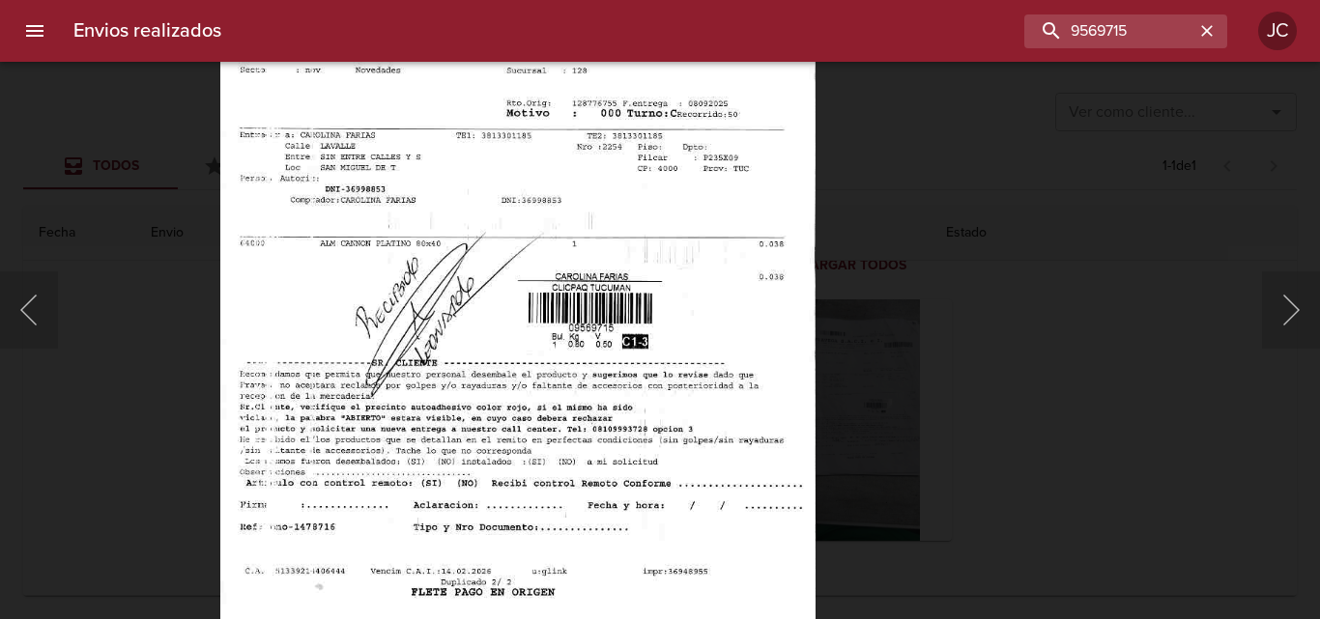
click at [154, 402] on div "Lightbox" at bounding box center [660, 309] width 1320 height 619
